Goal: Information Seeking & Learning: Learn about a topic

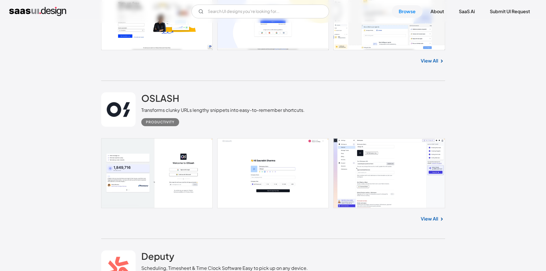
scroll to position [14854, 0]
click at [161, 93] on h2 "OSLASH" at bounding box center [160, 98] width 38 height 11
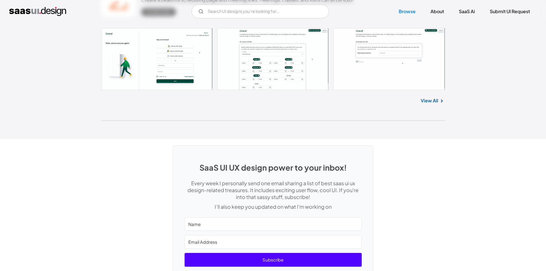
scroll to position [15321, 0]
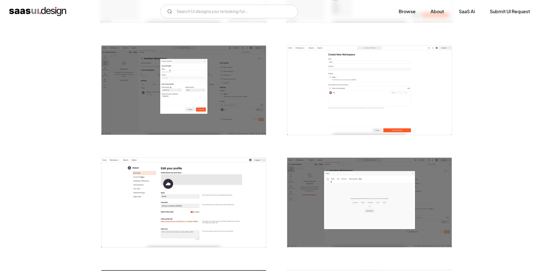
scroll to position [537, 0]
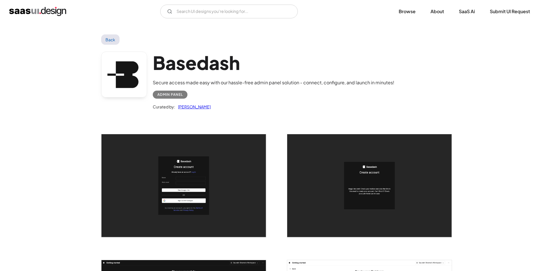
click at [190, 71] on h1 "Basedash" at bounding box center [274, 63] width 242 height 22
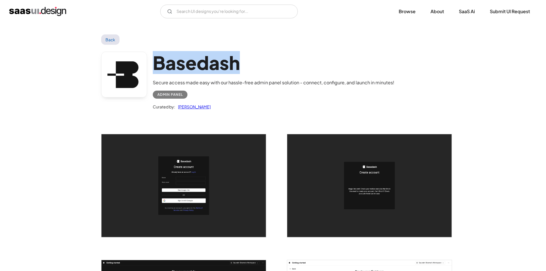
click at [190, 71] on h1 "Basedash" at bounding box center [274, 63] width 242 height 22
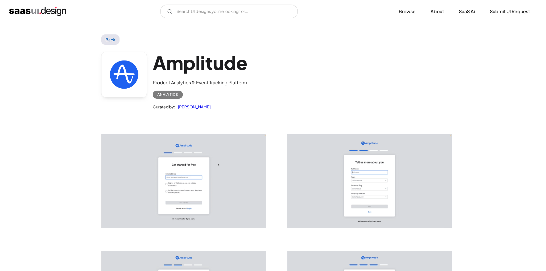
click at [181, 55] on h1 "Amplitude" at bounding box center [200, 63] width 95 height 22
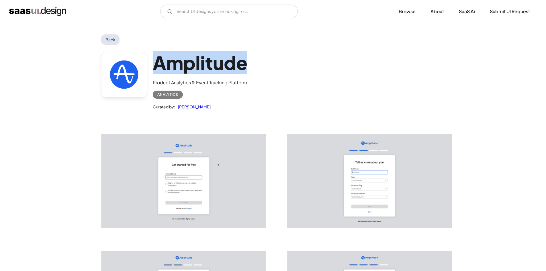
click at [181, 55] on h1 "Amplitude" at bounding box center [200, 63] width 95 height 22
